Goal: Information Seeking & Learning: Learn about a topic

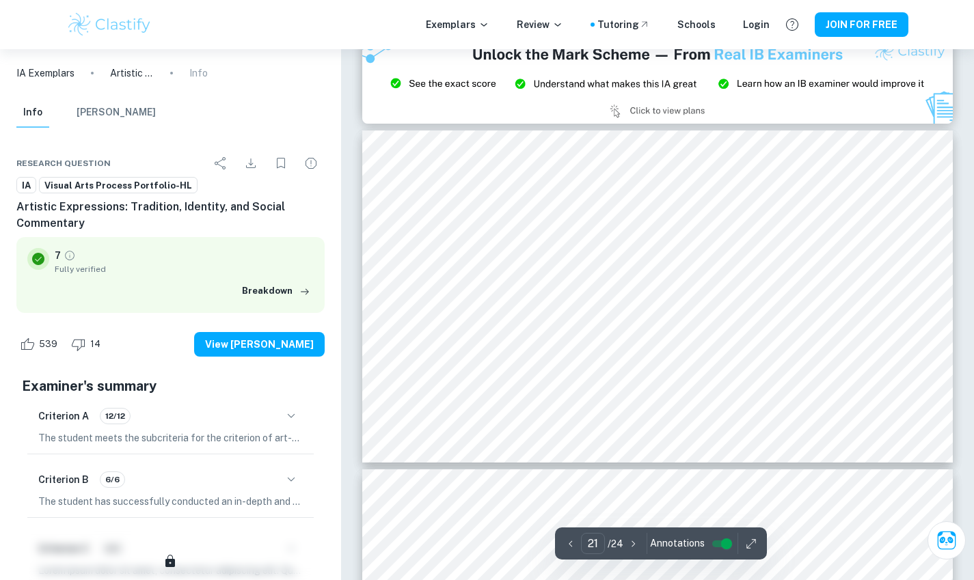
scroll to position [7187, 0]
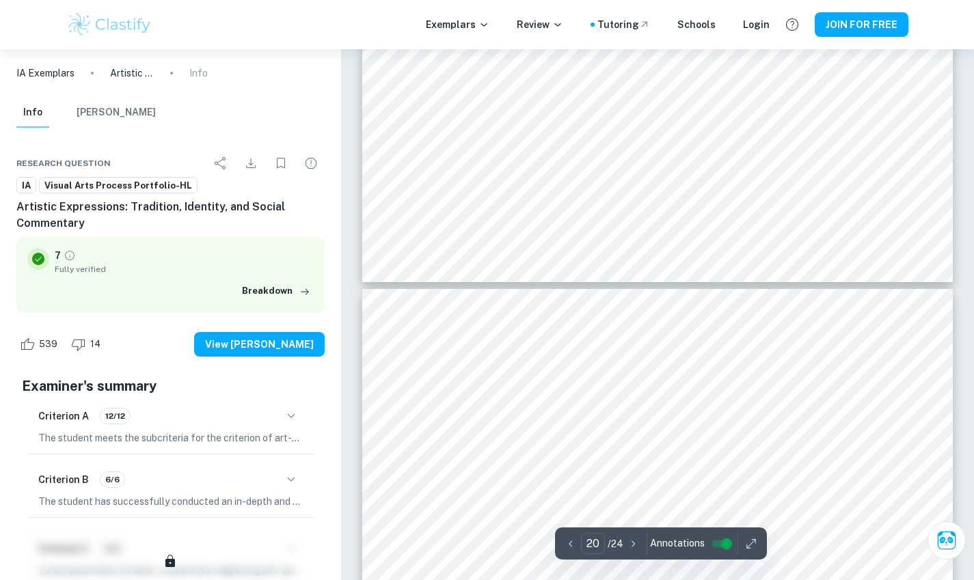
type input "19"
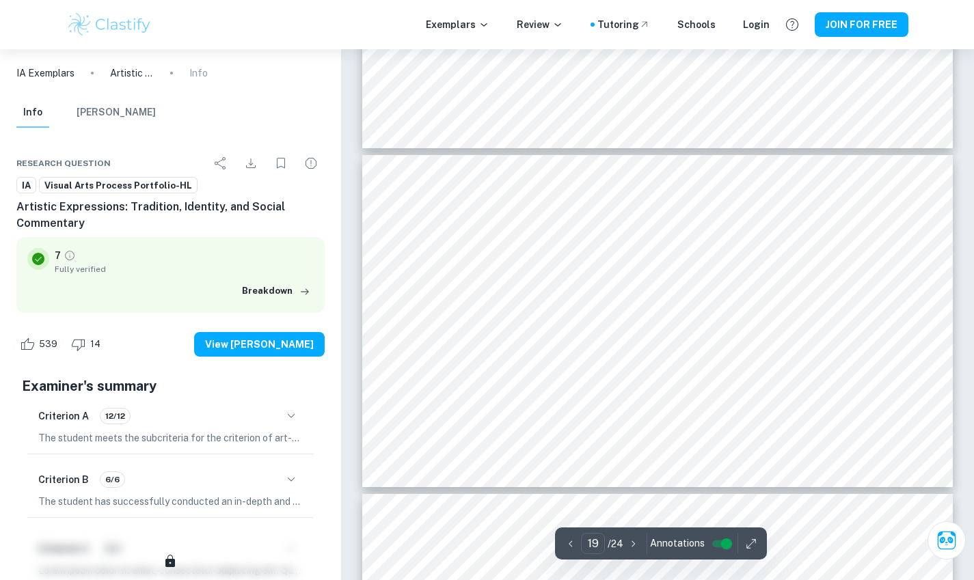
scroll to position [6352, 0]
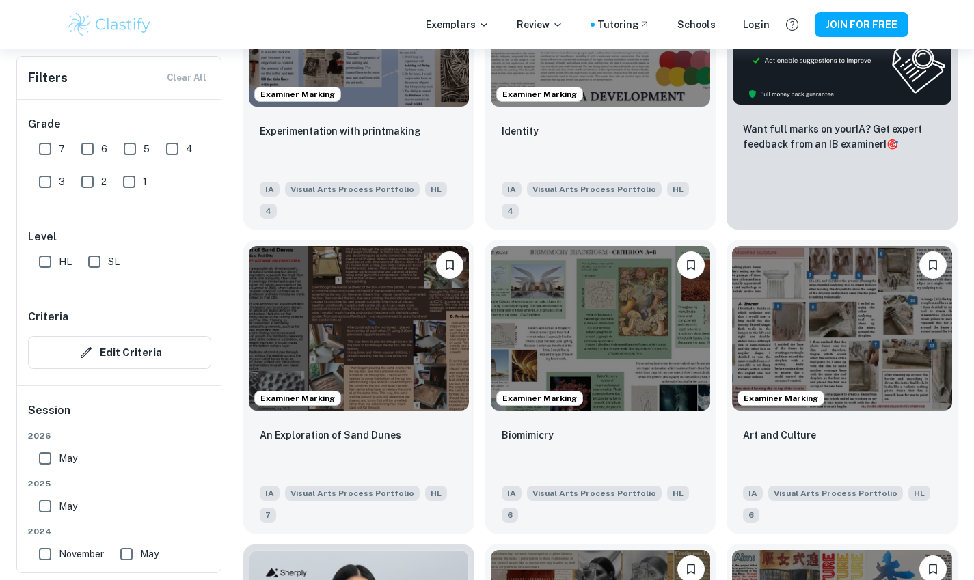
scroll to position [424, 0]
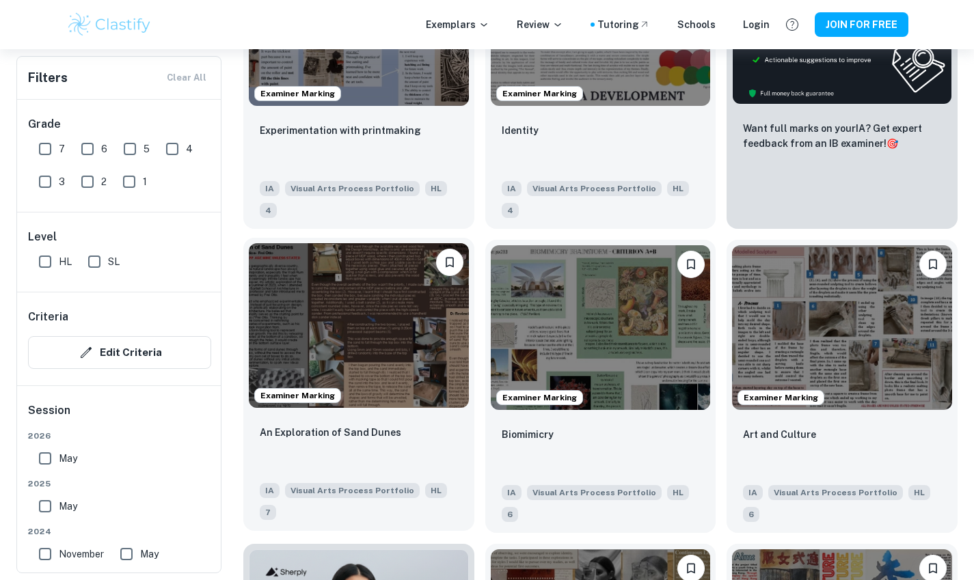
click at [393, 351] on img at bounding box center [359, 325] width 220 height 165
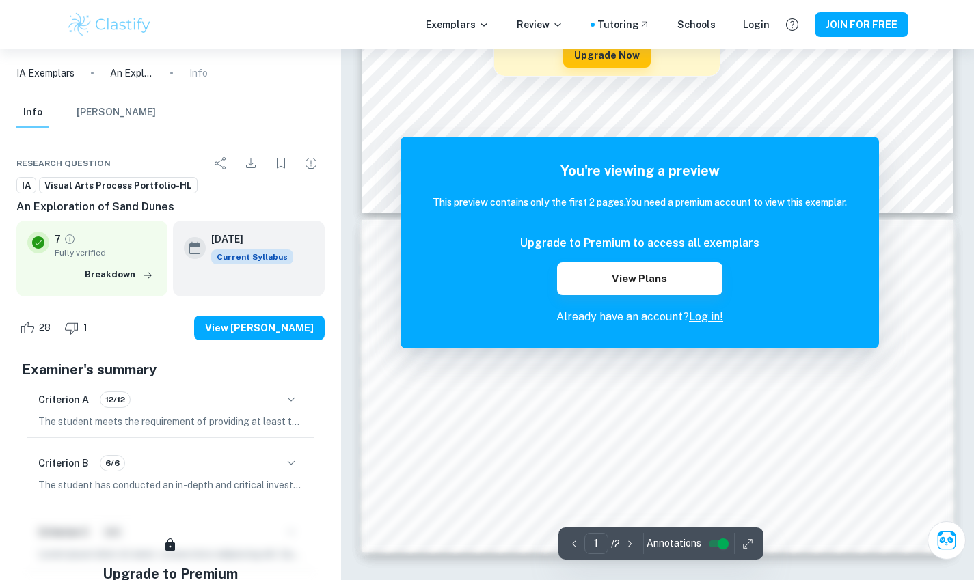
scroll to position [248, 0]
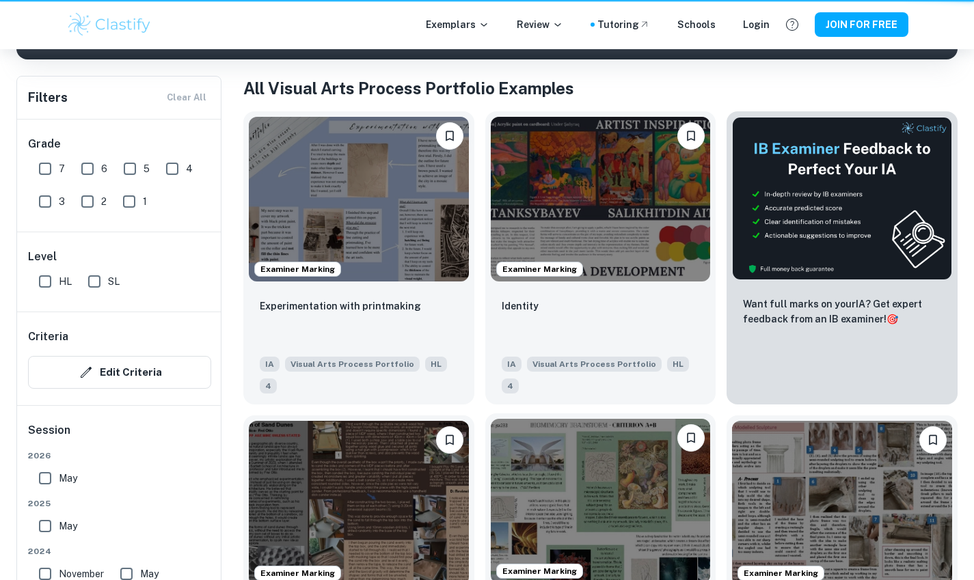
scroll to position [424, 0]
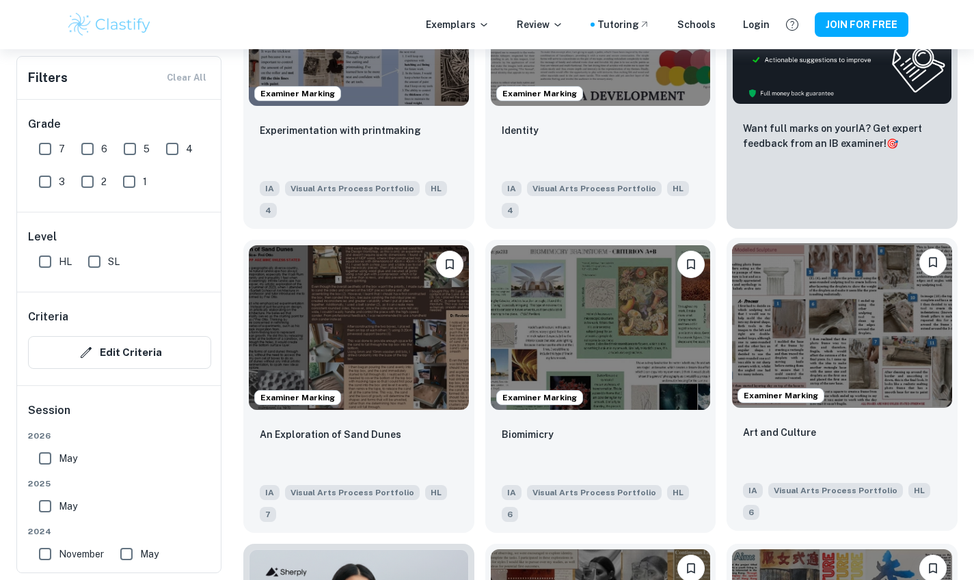
click at [822, 327] on img at bounding box center [842, 325] width 220 height 165
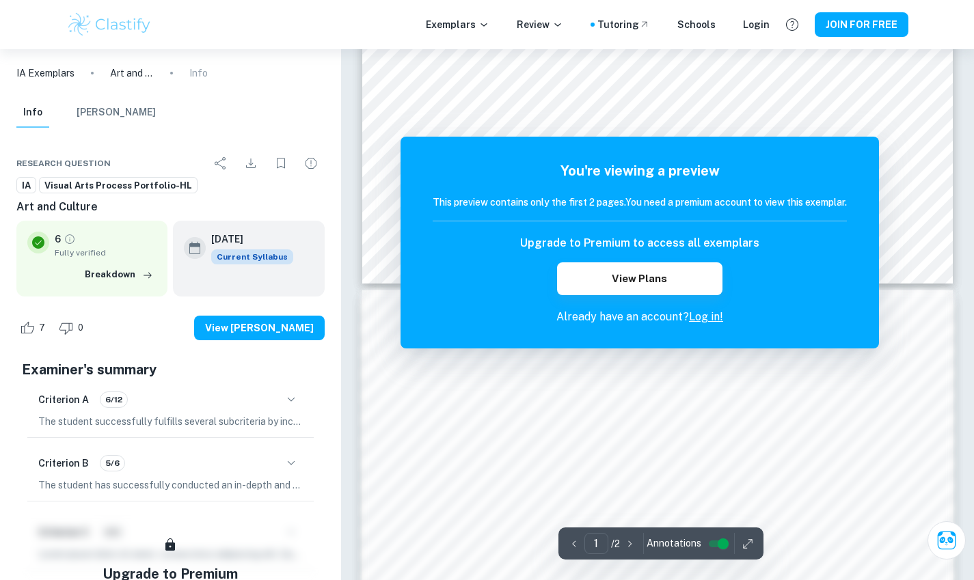
scroll to position [118, 0]
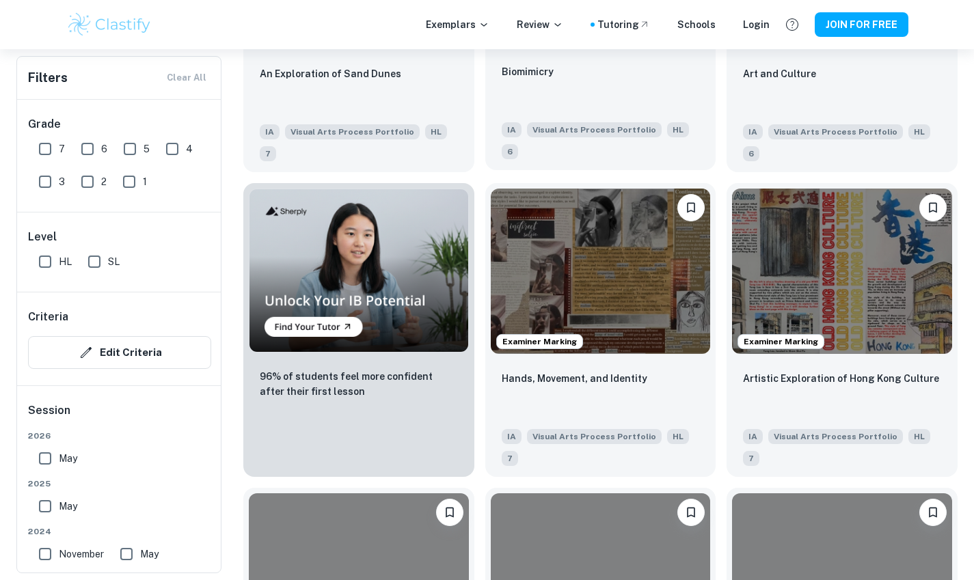
scroll to position [840, 0]
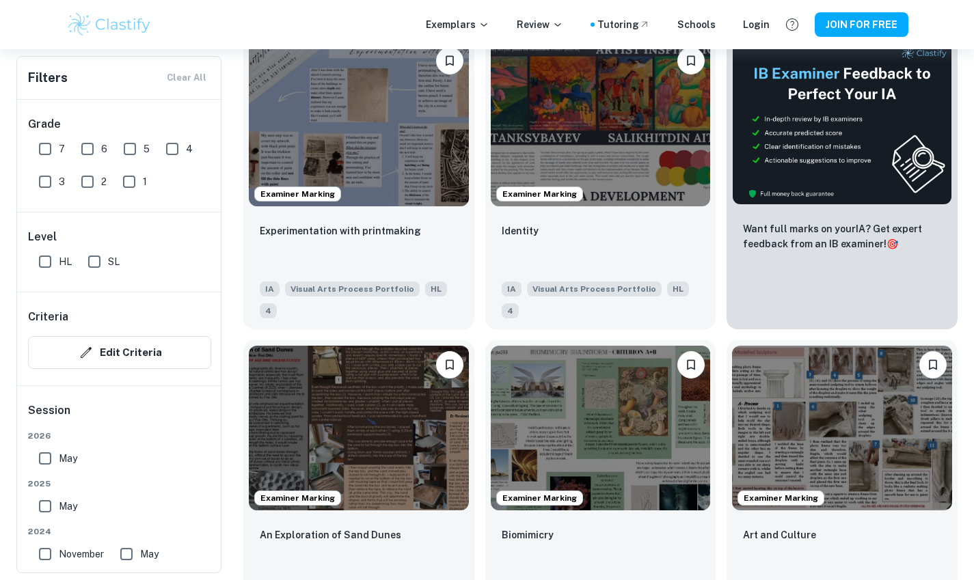
scroll to position [324, 0]
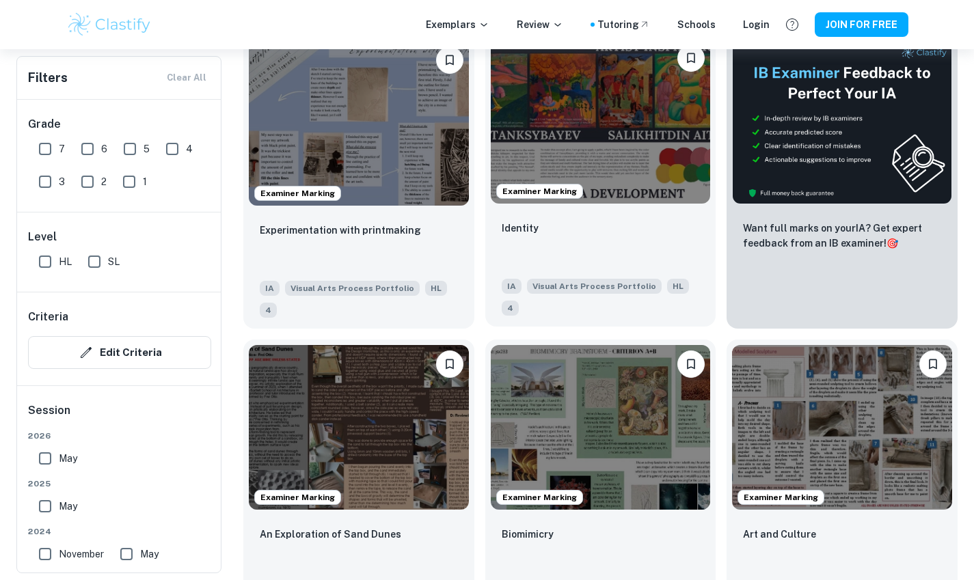
click at [649, 86] on img at bounding box center [601, 121] width 220 height 165
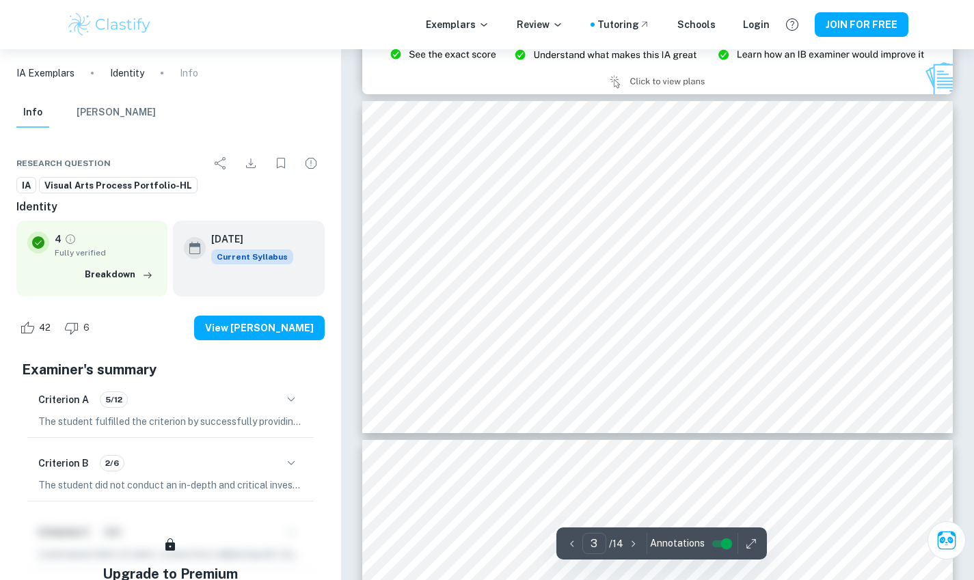
type input "4"
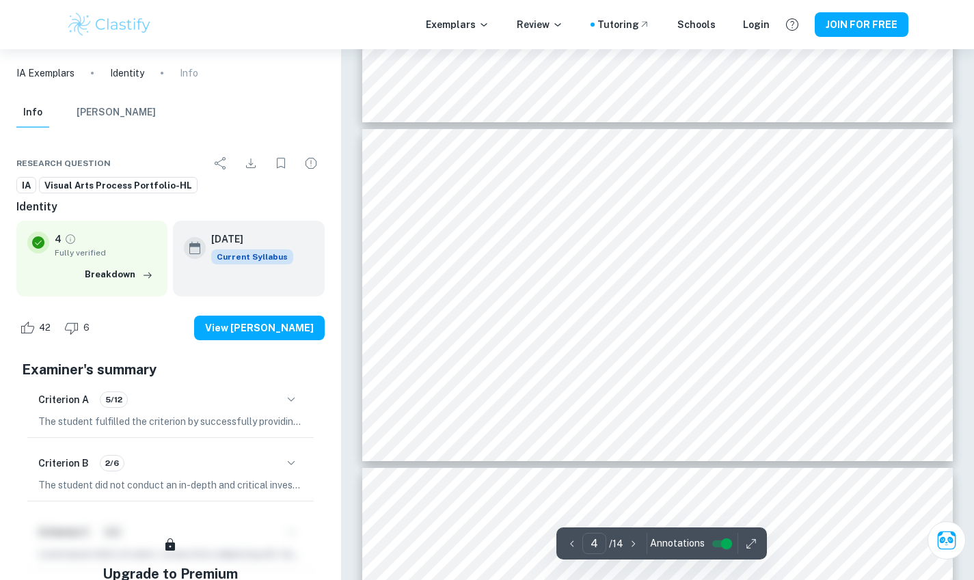
scroll to position [1142, 0]
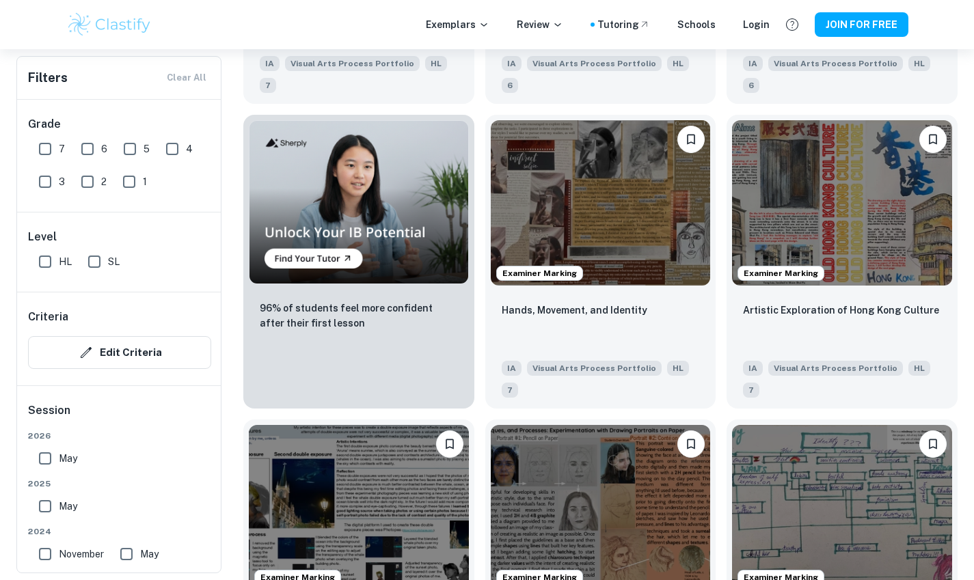
scroll to position [855, 0]
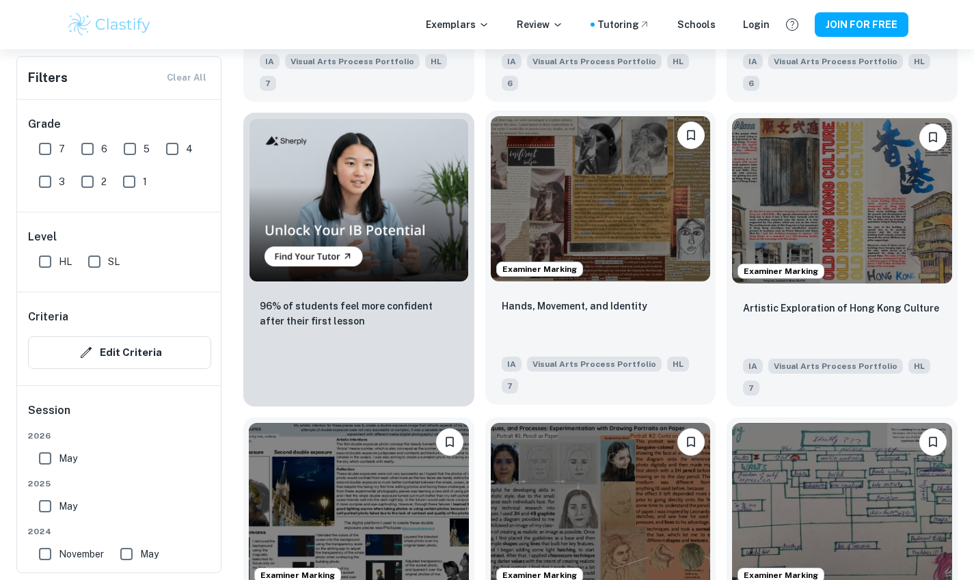
click at [613, 258] on img at bounding box center [601, 198] width 220 height 165
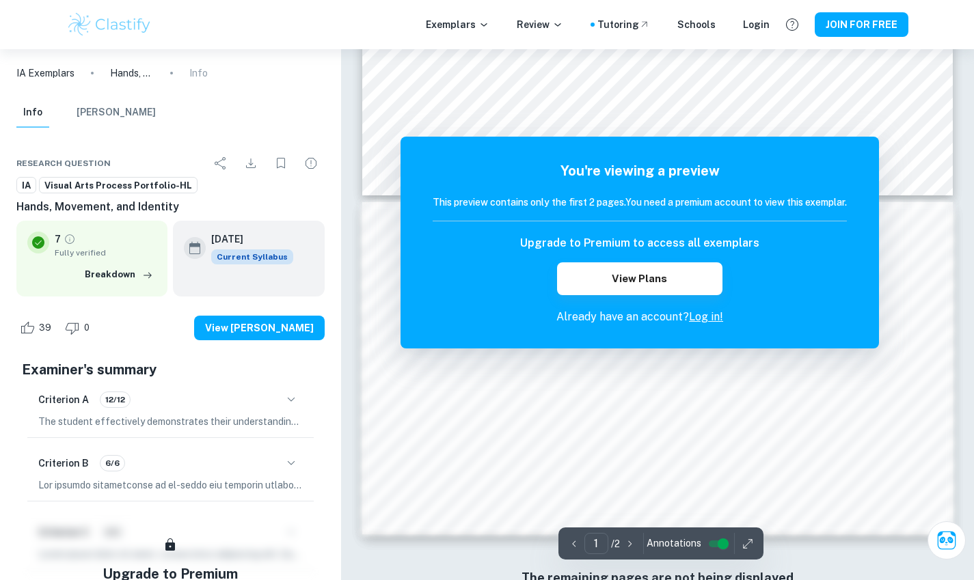
scroll to position [248, 0]
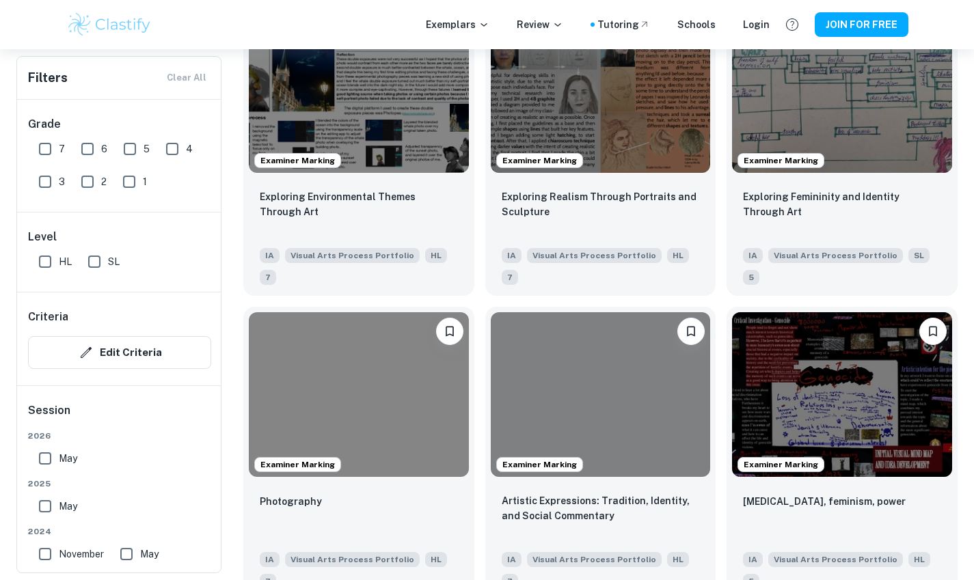
scroll to position [1272, 0]
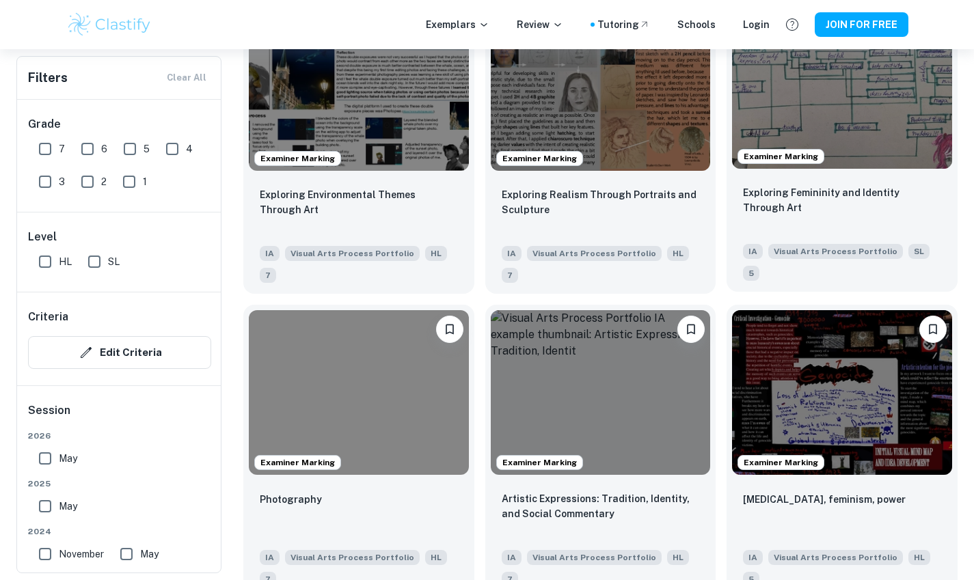
click at [907, 83] on img at bounding box center [842, 86] width 220 height 165
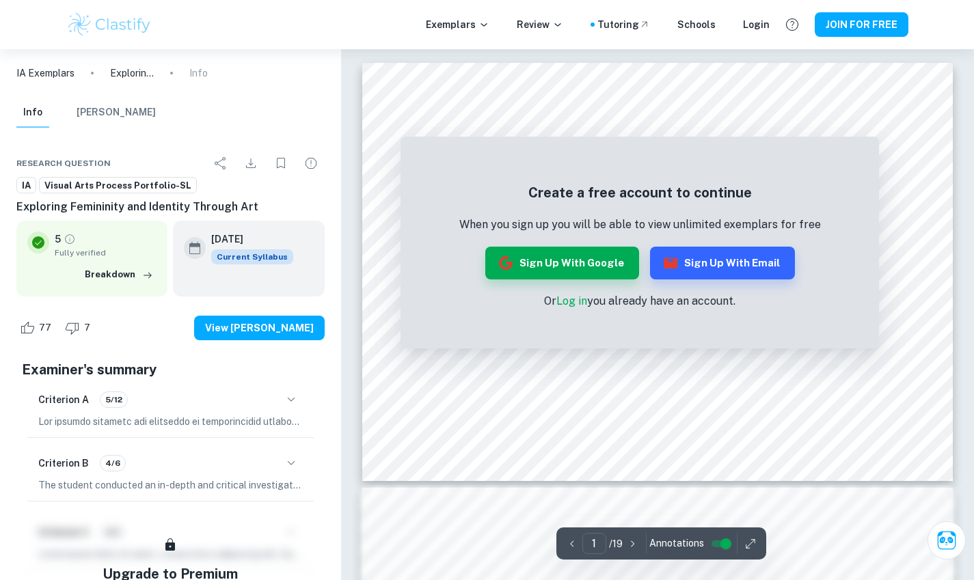
scroll to position [420, 0]
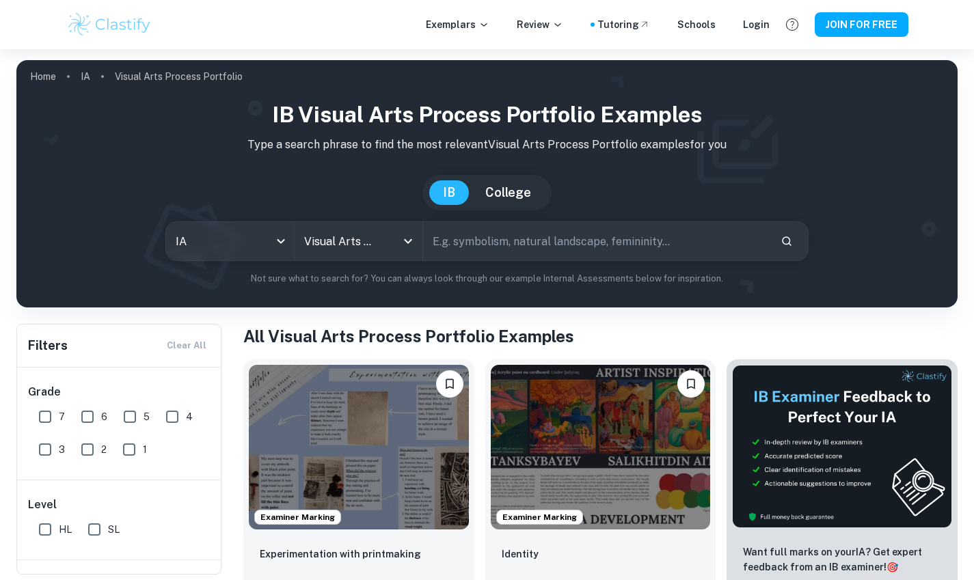
click at [517, 334] on h1 "All Visual Arts Process Portfolio Examples" at bounding box center [600, 336] width 714 height 25
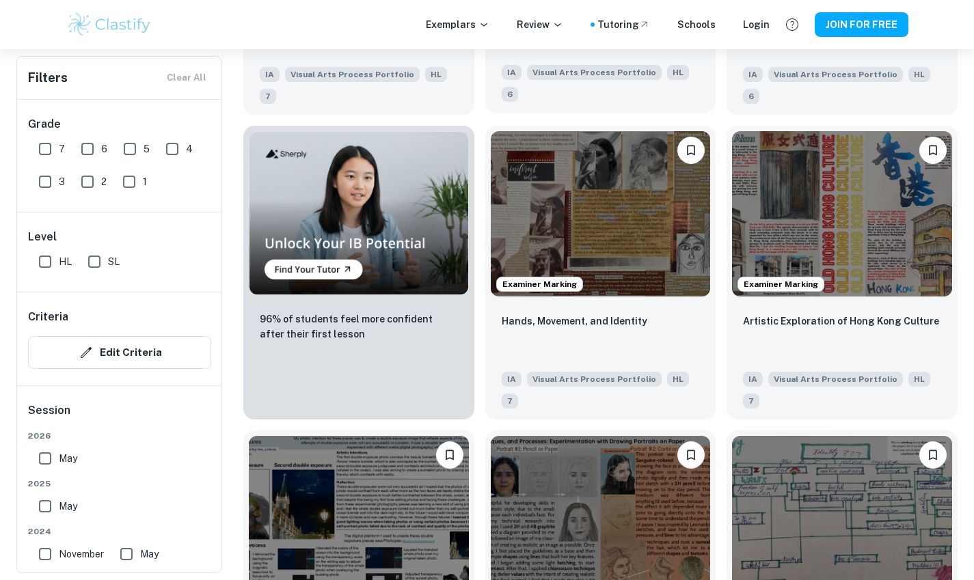
scroll to position [852, 0]
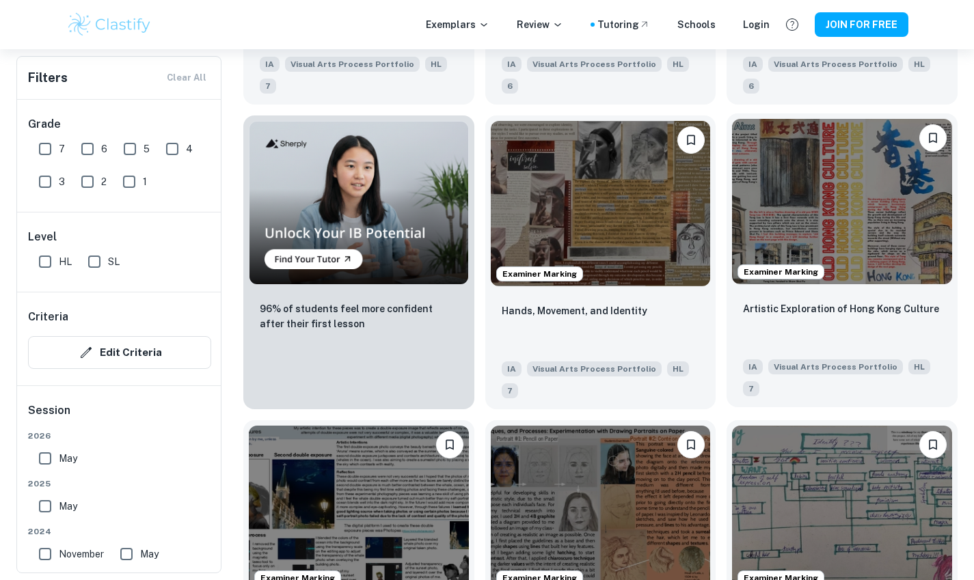
click at [855, 234] on img at bounding box center [842, 201] width 220 height 165
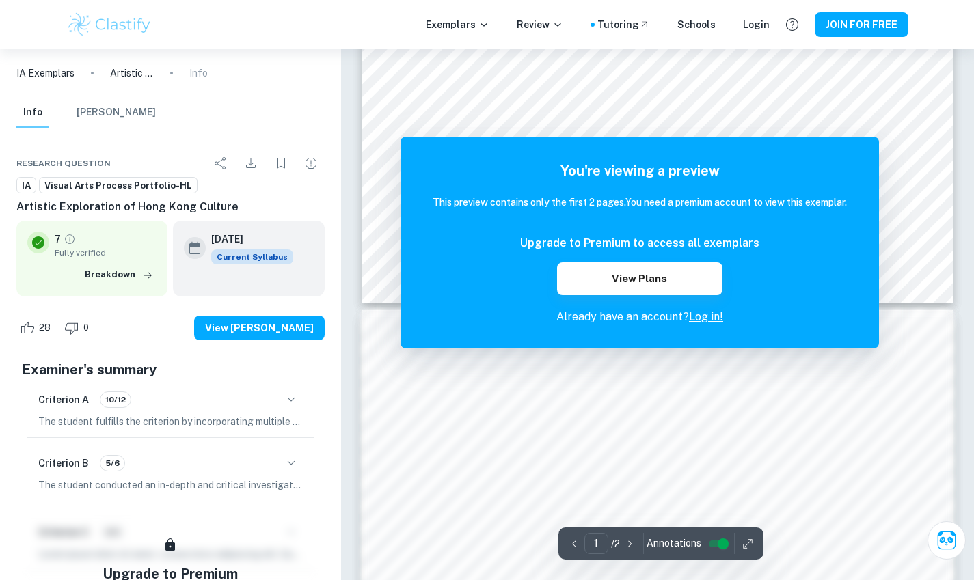
scroll to position [248, 0]
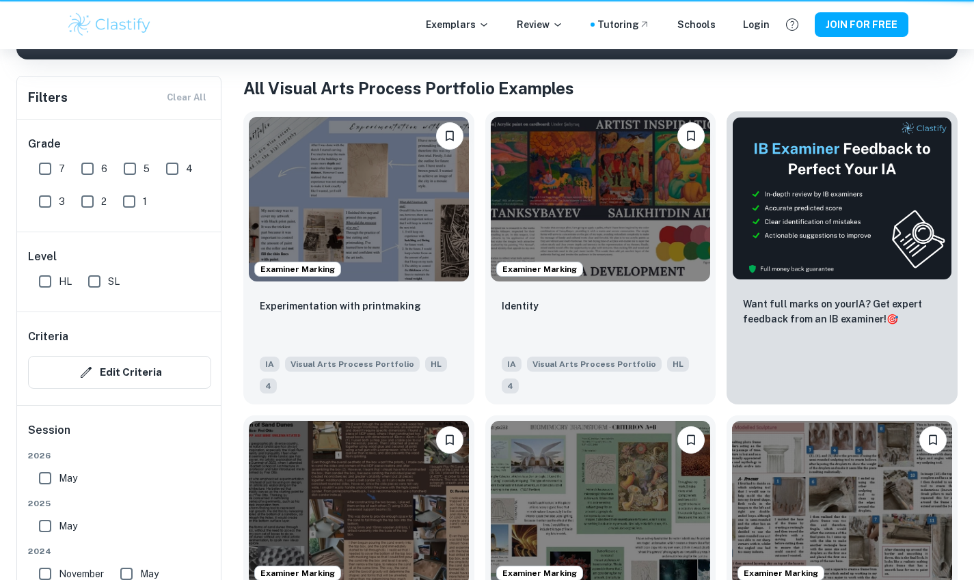
scroll to position [852, 0]
